Goal: Information Seeking & Learning: Learn about a topic

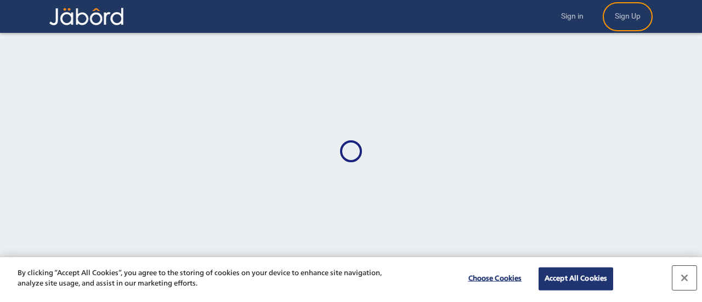
click at [682, 273] on button "Close" at bounding box center [684, 278] width 24 height 24
